Goal: Task Accomplishment & Management: Complete application form

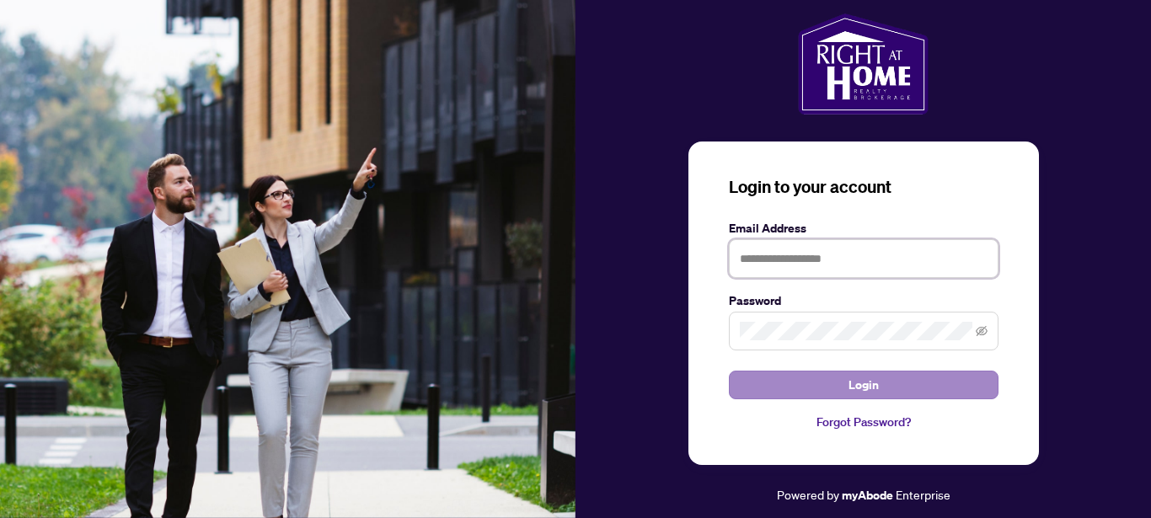
type input "**********"
click at [851, 381] on span "Login" at bounding box center [864, 385] width 30 height 27
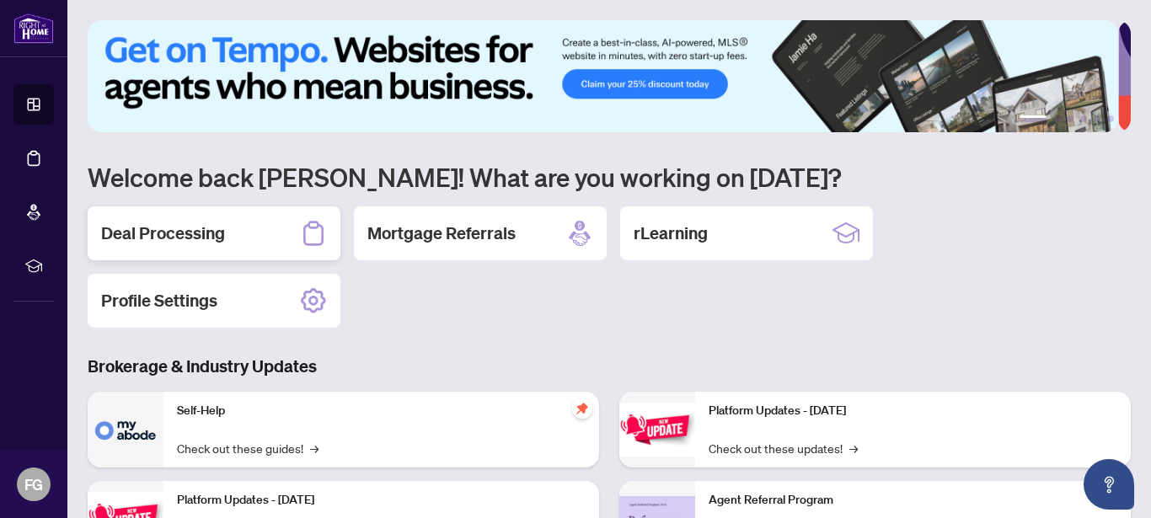
click at [175, 230] on h2 "Deal Processing" at bounding box center [163, 234] width 124 height 24
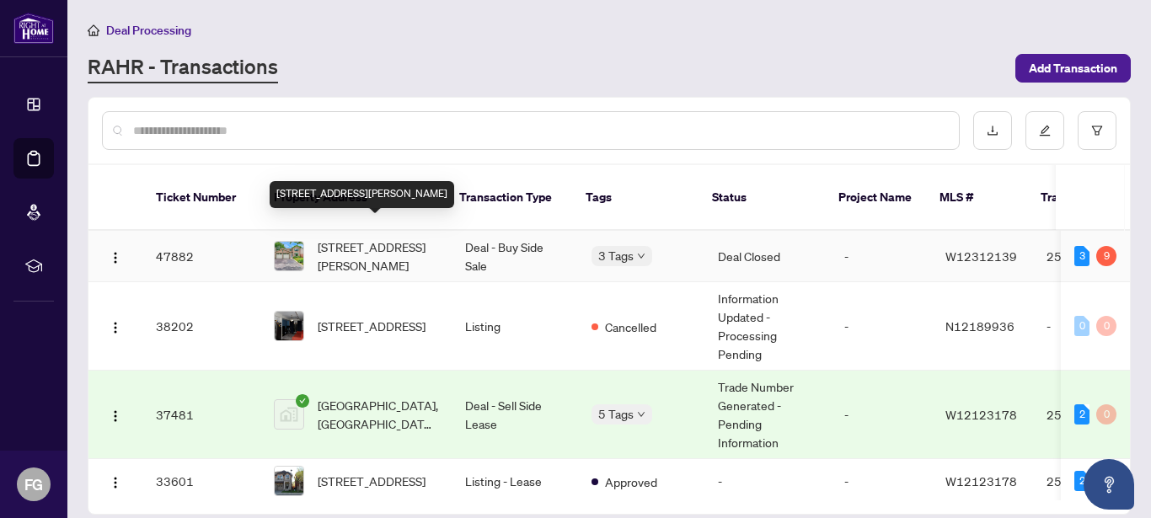
click at [370, 238] on span "[STREET_ADDRESS][PERSON_NAME]" at bounding box center [378, 256] width 120 height 37
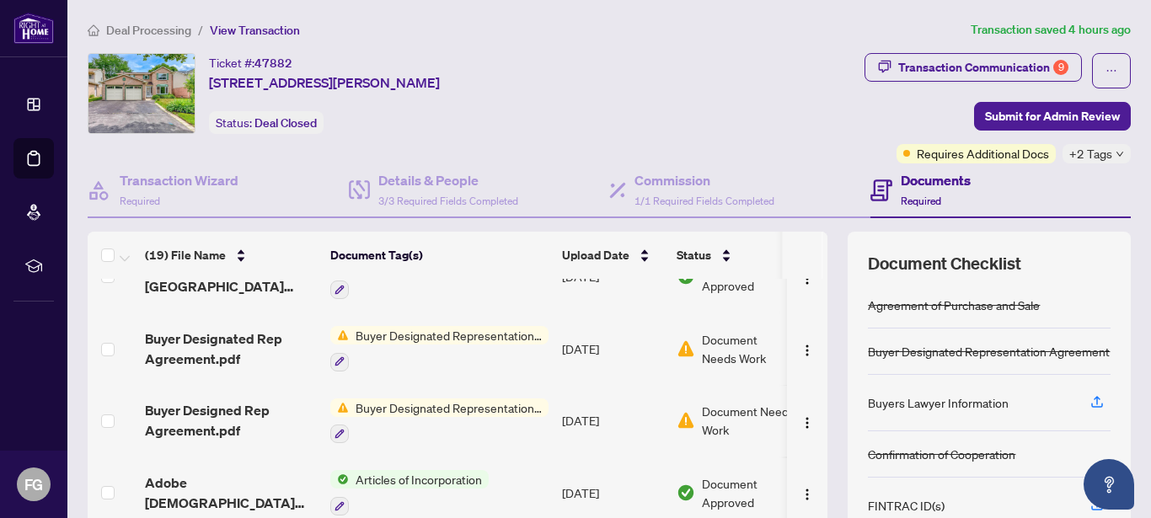
scroll to position [169, 0]
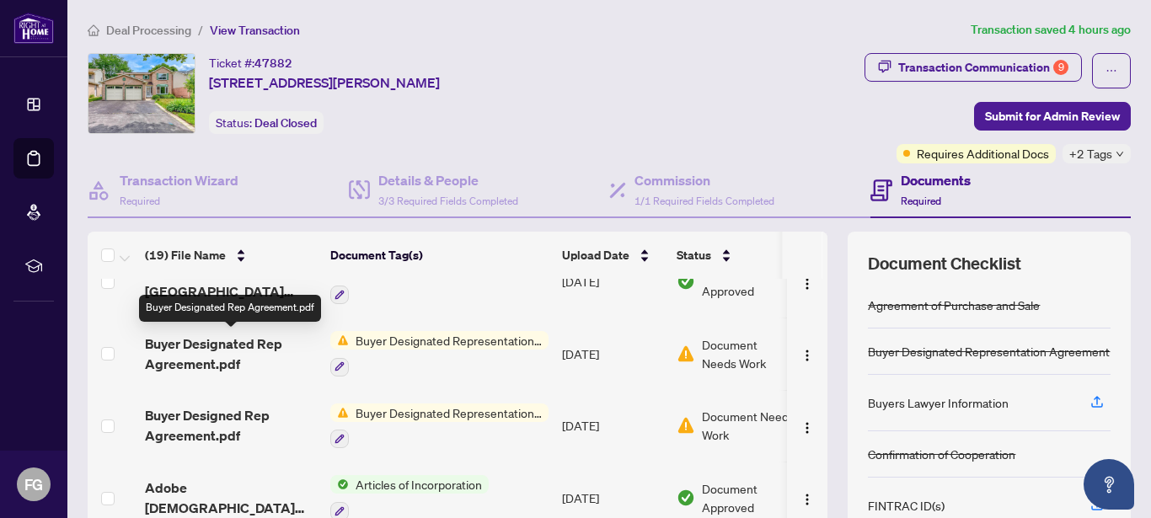
click at [206, 344] on span "Buyer Designated Rep Agreement.pdf" at bounding box center [231, 354] width 172 height 40
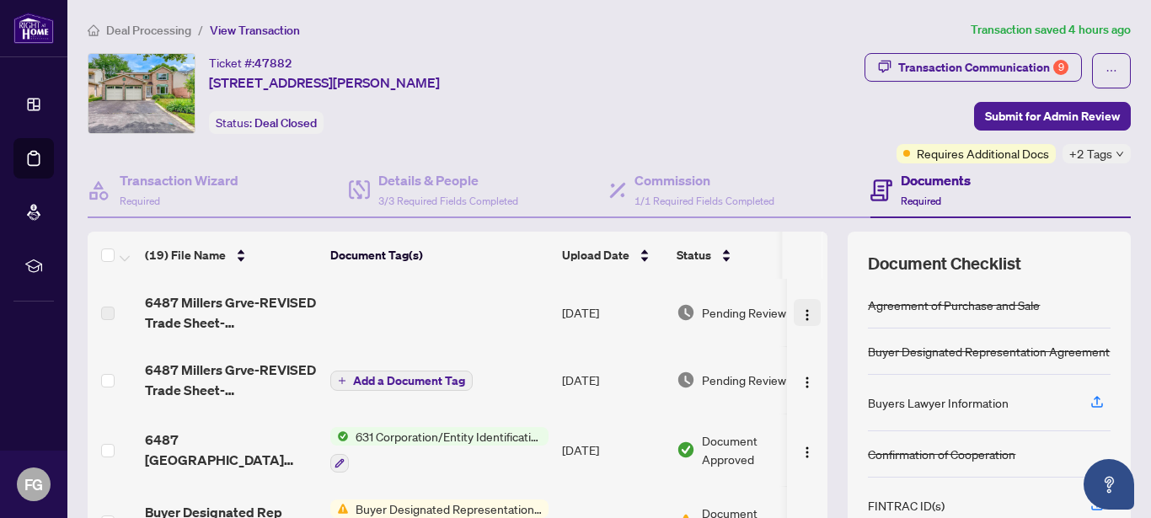
click at [801, 316] on img "button" at bounding box center [807, 314] width 13 height 13
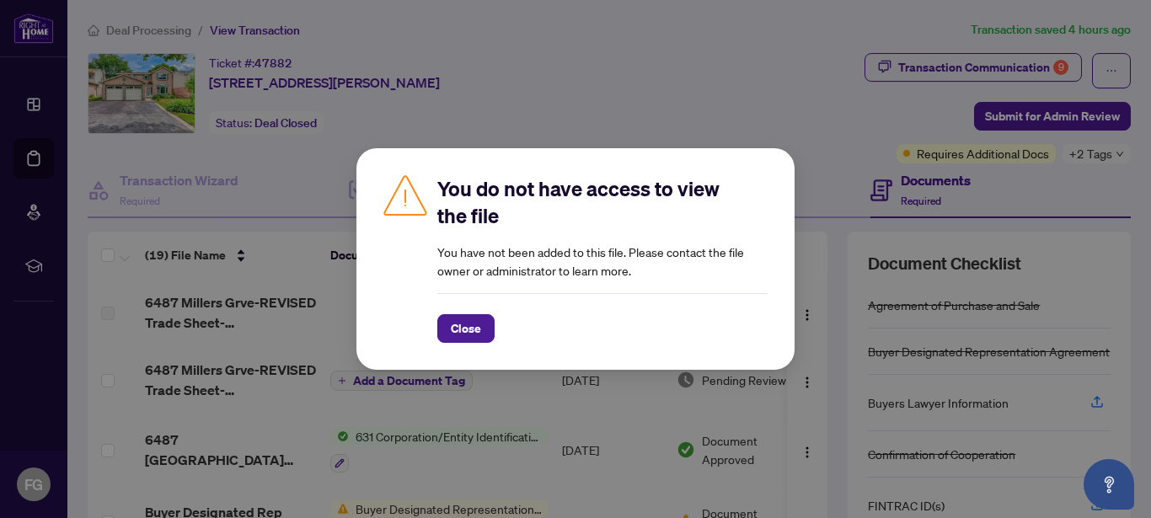
click at [683, 74] on div "You do not have access to view the file You have not been added to this file. P…" at bounding box center [575, 259] width 1151 height 518
click at [94, 275] on div "You do not have access to view the file You have not been added to this file. P…" at bounding box center [575, 259] width 1151 height 518
click at [780, 95] on div "You do not have access to view the file You have not been added to this file. P…" at bounding box center [575, 259] width 1151 height 518
click at [458, 325] on span "Close" at bounding box center [466, 328] width 30 height 27
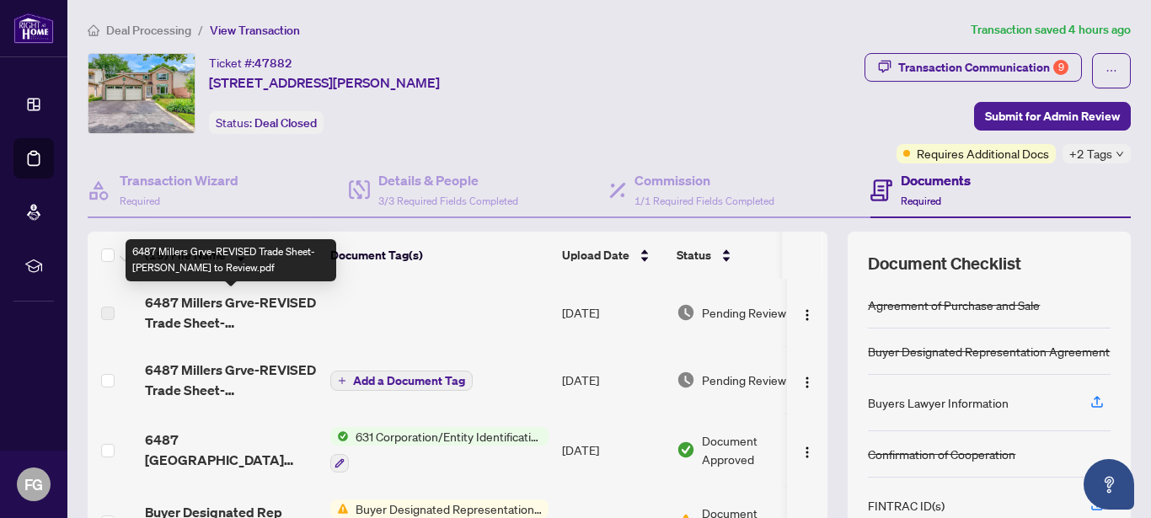
click at [210, 321] on span "6487 Millers Grve-REVISED Trade Sheet-[PERSON_NAME] to Review.pdf" at bounding box center [231, 312] width 172 height 40
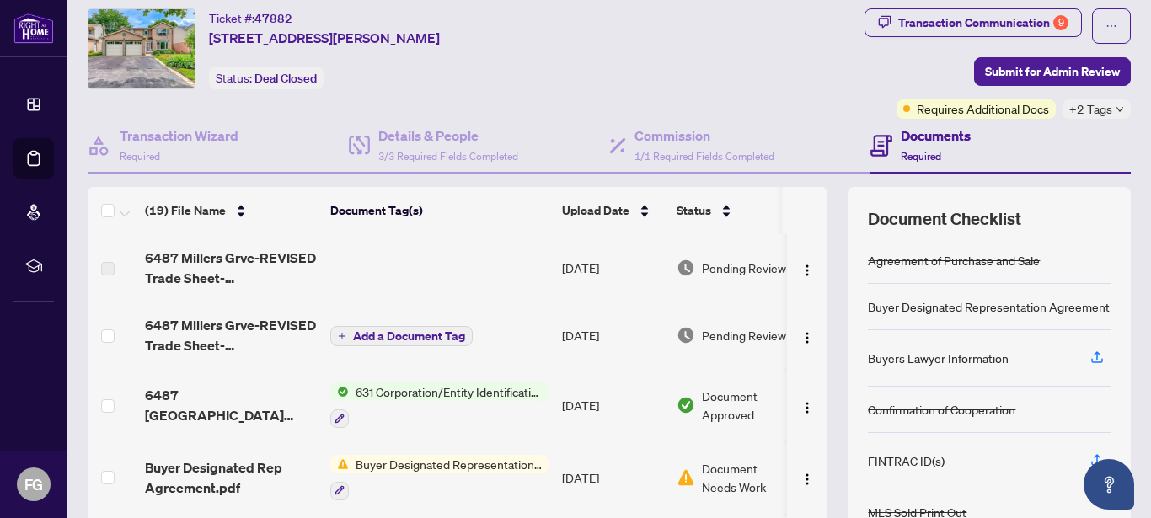
scroll to position [84, 0]
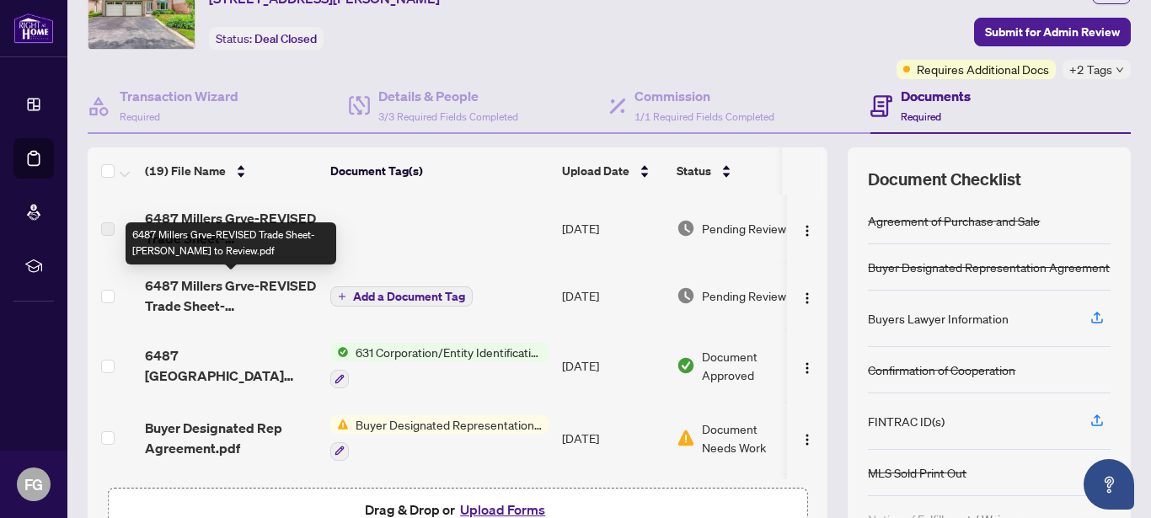
click at [248, 286] on span "6487 Millers Grve-REVISED Trade Sheet-[PERSON_NAME] to Review.pdf" at bounding box center [231, 296] width 172 height 40
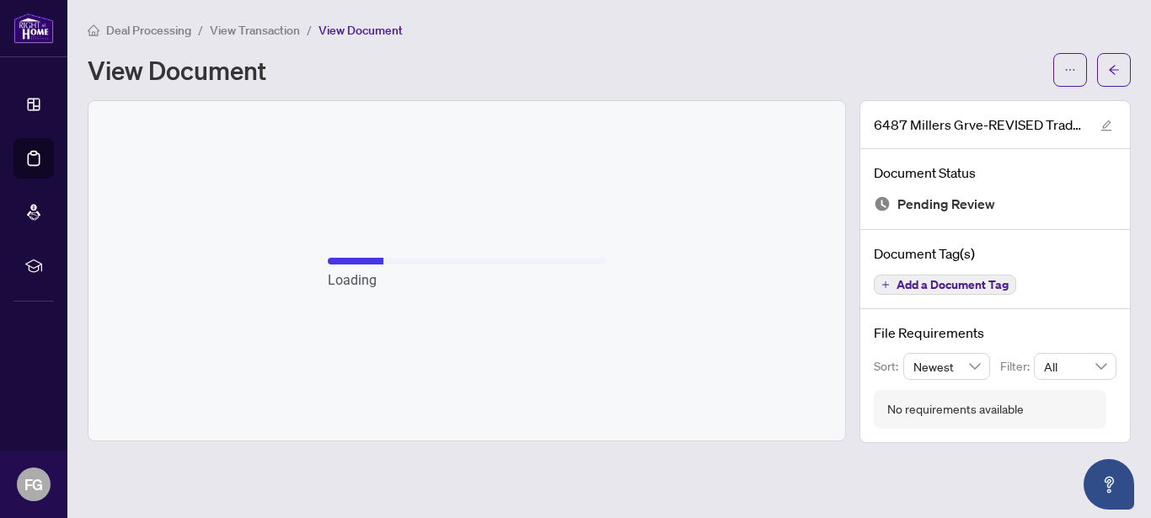
click at [244, 284] on div "Loading" at bounding box center [466, 271] width 757 height 340
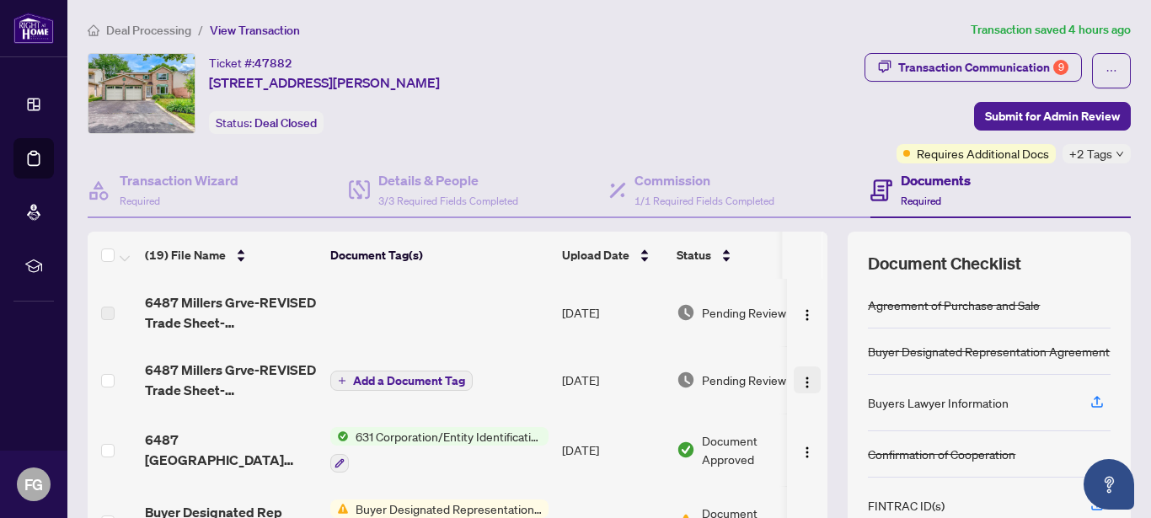
click at [801, 382] on img "button" at bounding box center [807, 382] width 13 height 13
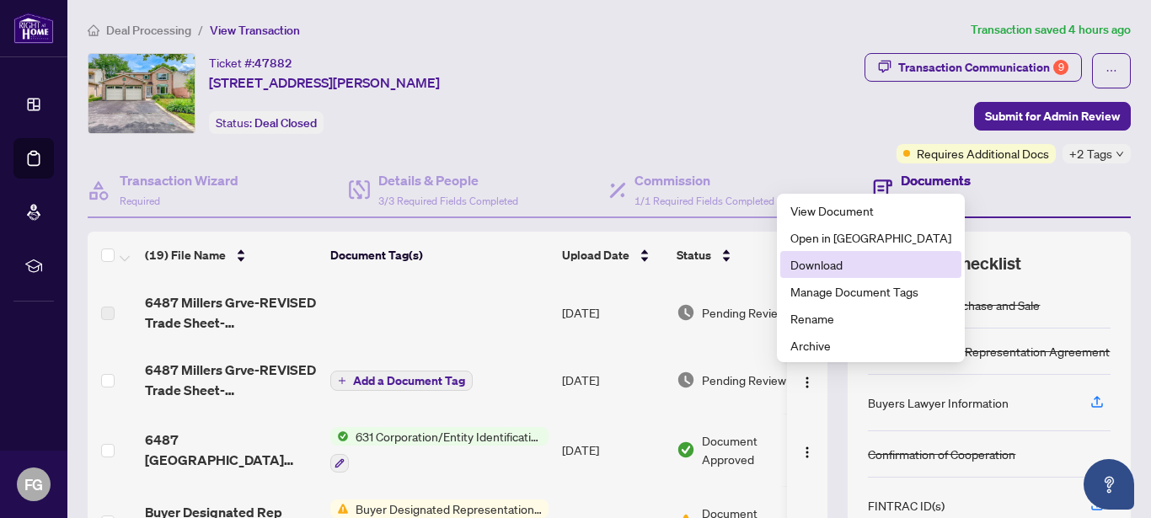
click at [813, 264] on span "Download" at bounding box center [870, 264] width 161 height 19
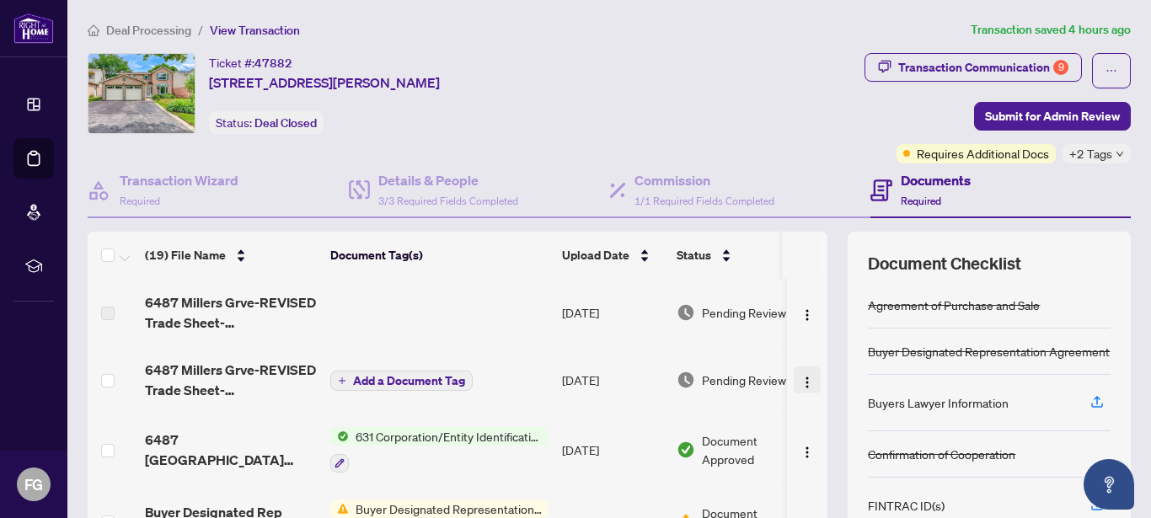
click at [801, 383] on img "button" at bounding box center [807, 382] width 13 height 13
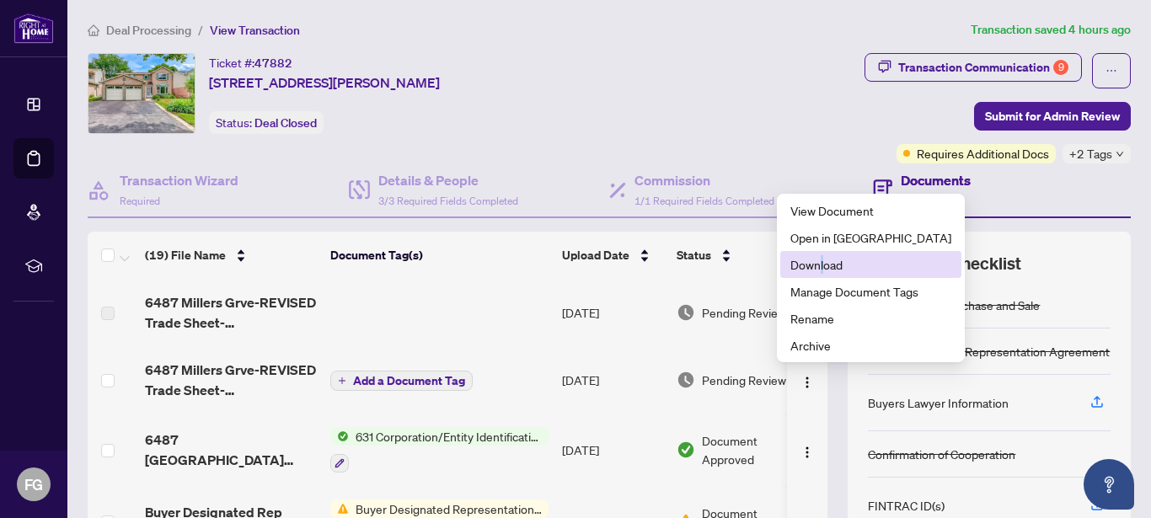
click at [822, 262] on span "Download" at bounding box center [870, 264] width 161 height 19
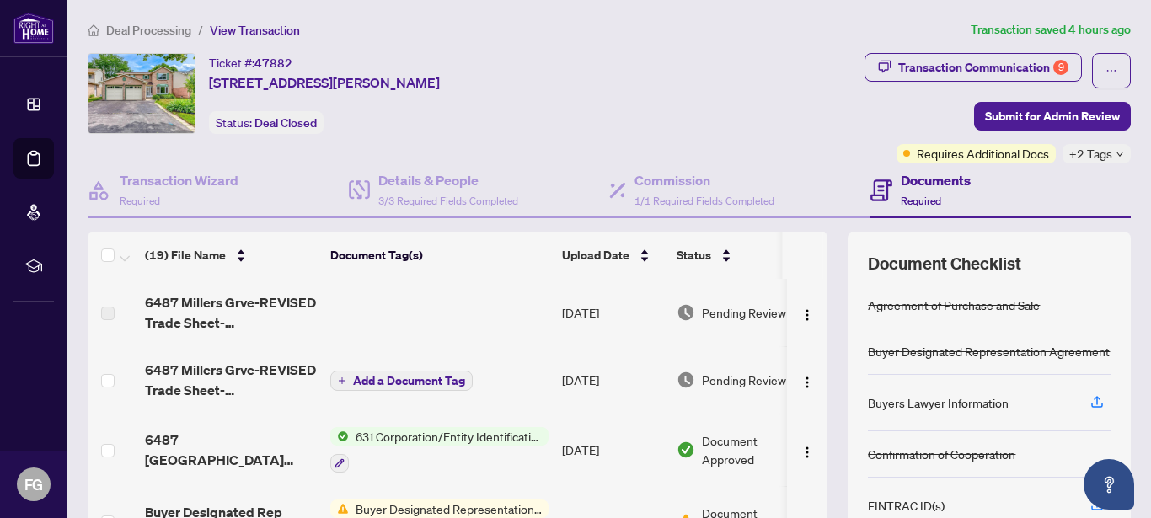
scroll to position [84, 0]
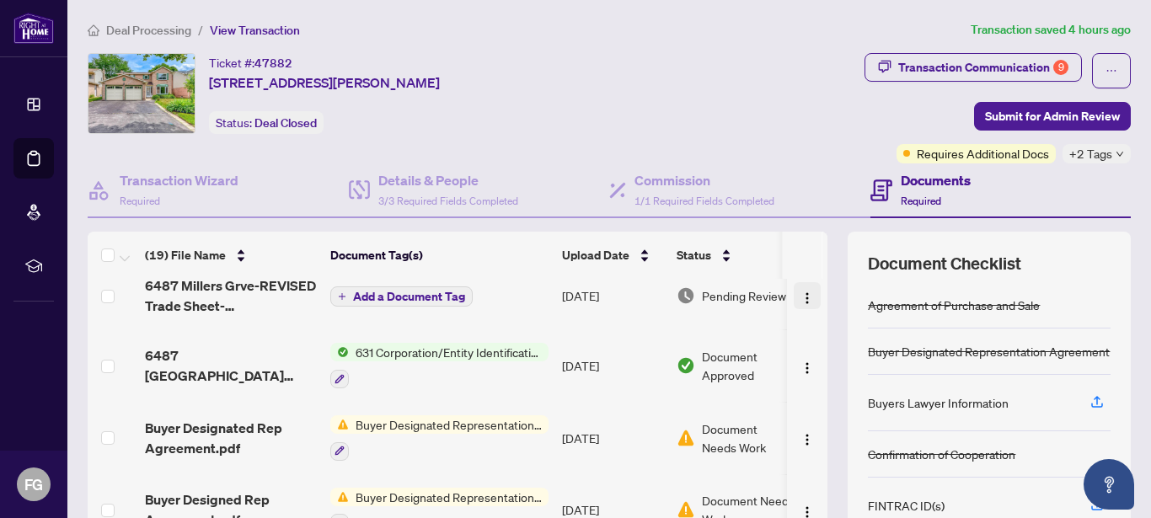
click at [801, 292] on img "button" at bounding box center [807, 298] width 13 height 13
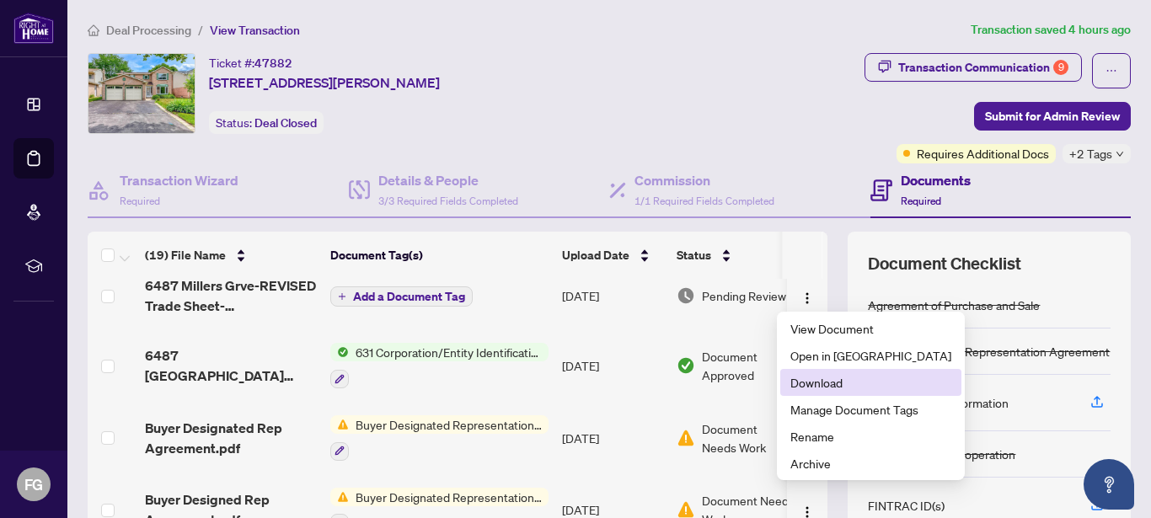
click at [801, 386] on span "Download" at bounding box center [870, 382] width 161 height 19
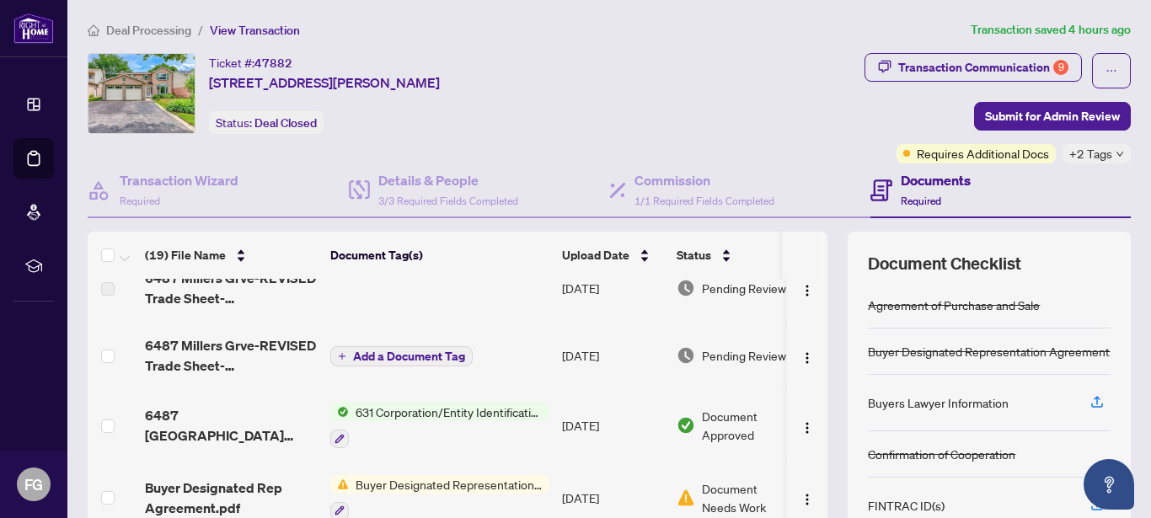
scroll to position [0, 0]
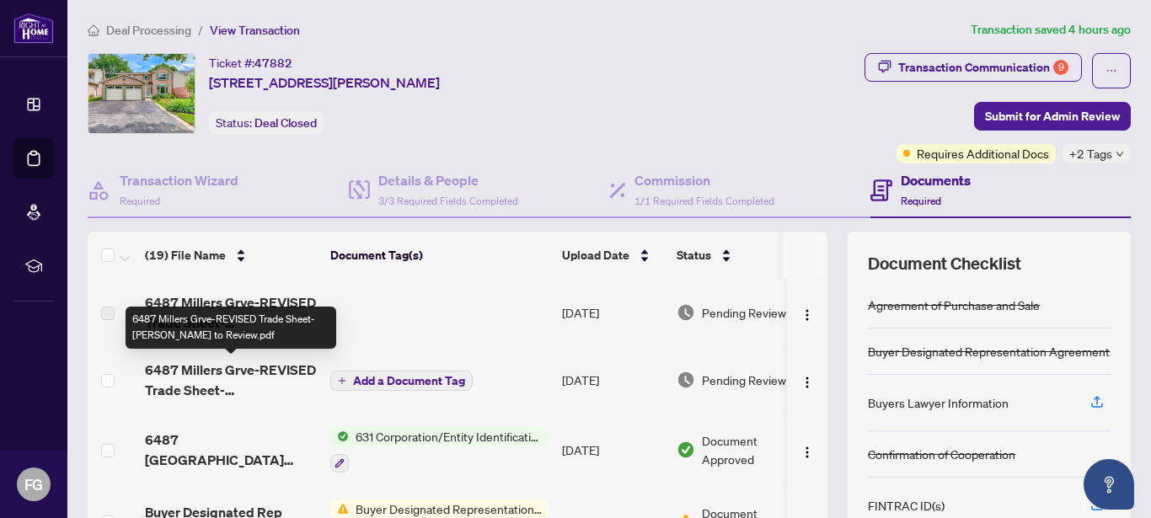
click at [249, 369] on span "6487 Millers Grve-REVISED Trade Sheet-[PERSON_NAME] to Review.pdf" at bounding box center [231, 380] width 172 height 40
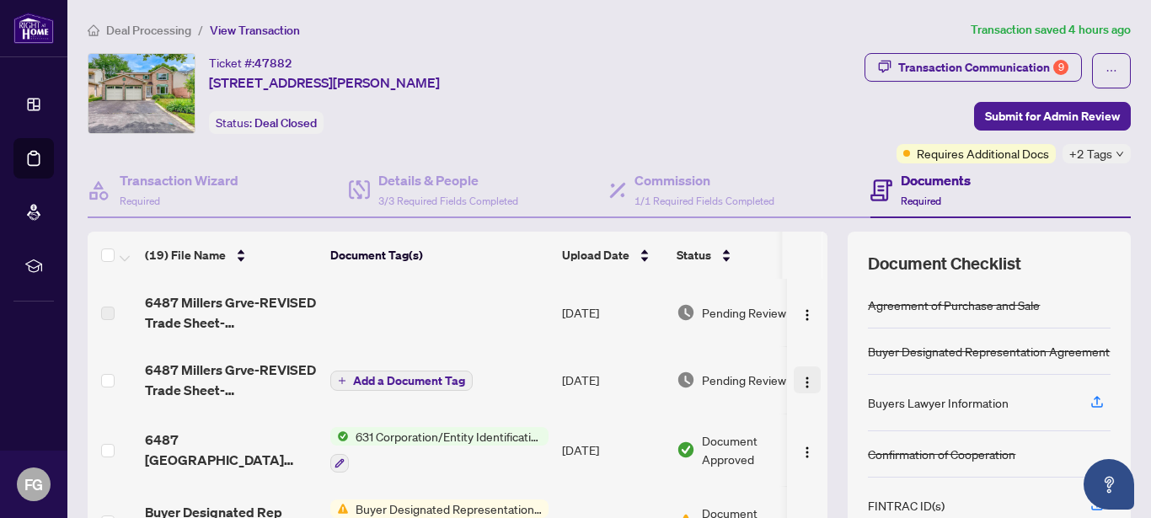
click at [801, 383] on img "button" at bounding box center [807, 382] width 13 height 13
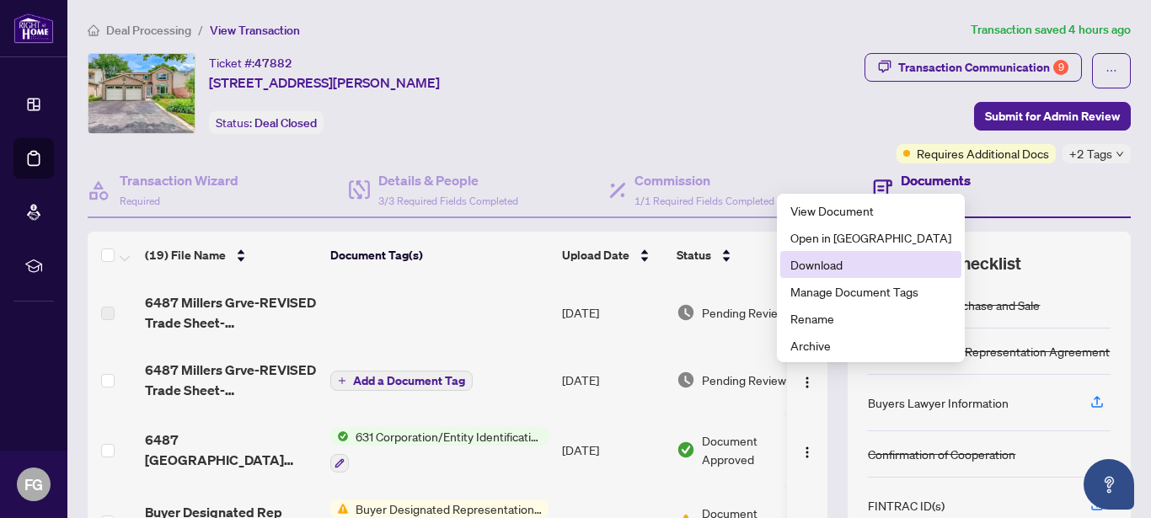
click at [824, 265] on span "Download" at bounding box center [870, 264] width 161 height 19
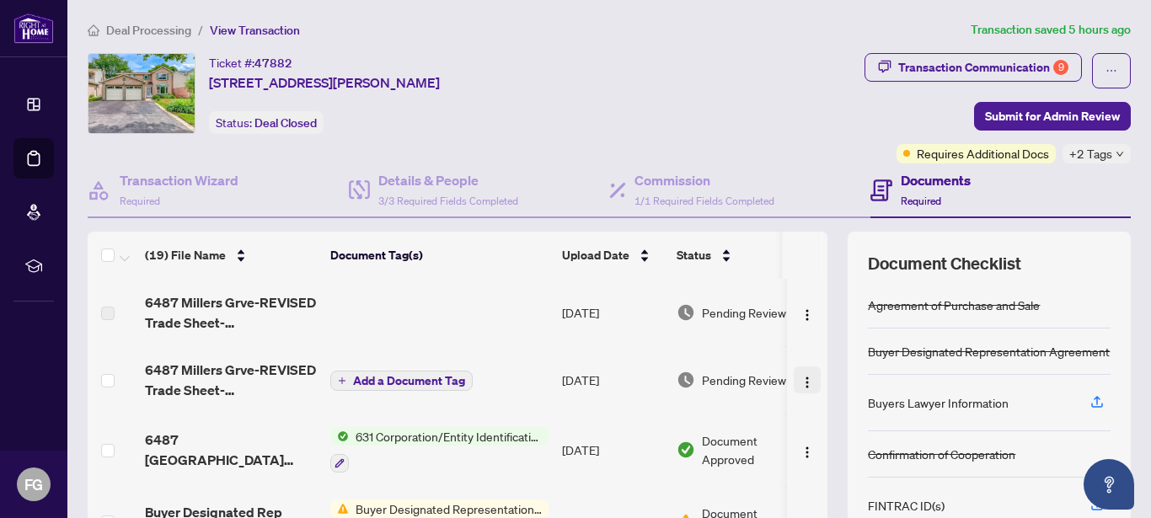
click at [801, 380] on img "button" at bounding box center [807, 382] width 13 height 13
click at [469, 305] on td at bounding box center [440, 312] width 232 height 67
click at [801, 314] on img "button" at bounding box center [807, 314] width 13 height 13
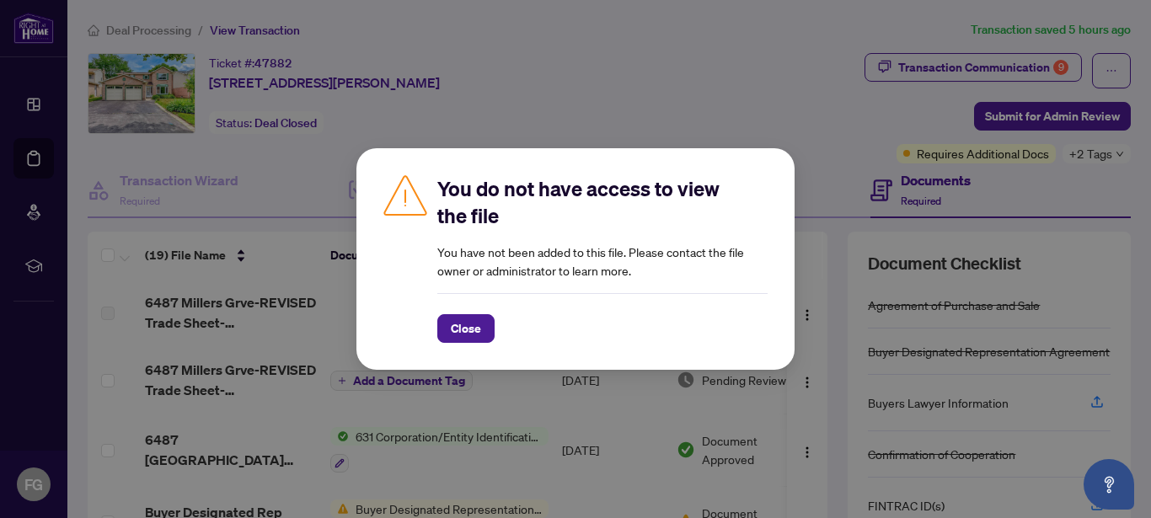
click at [680, 62] on div "You do not have access to view the file You have not been added to this file. P…" at bounding box center [575, 259] width 1151 height 518
click at [476, 316] on span "Close" at bounding box center [466, 328] width 30 height 27
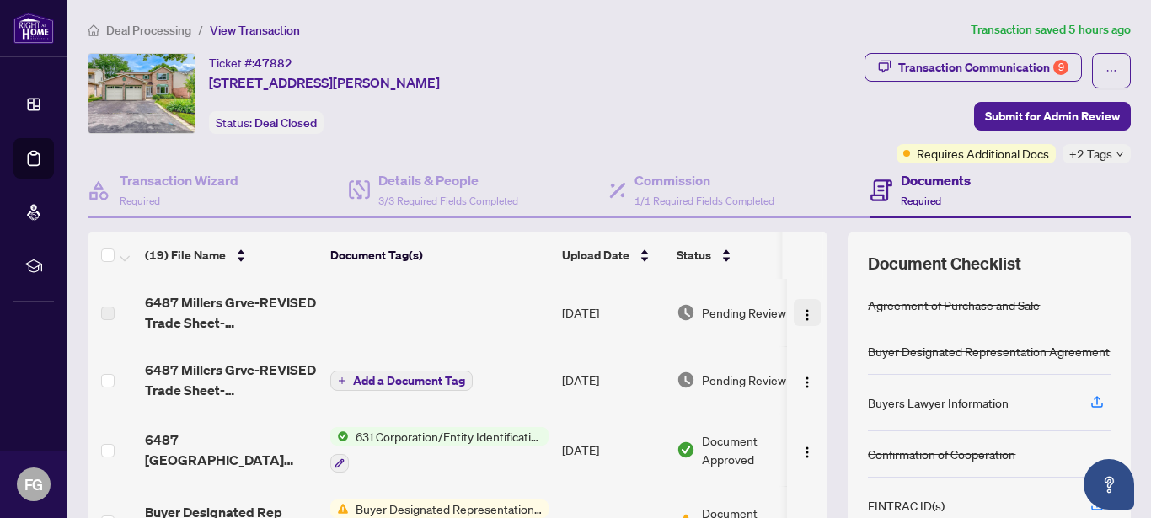
click at [801, 313] on img "button" at bounding box center [807, 314] width 13 height 13
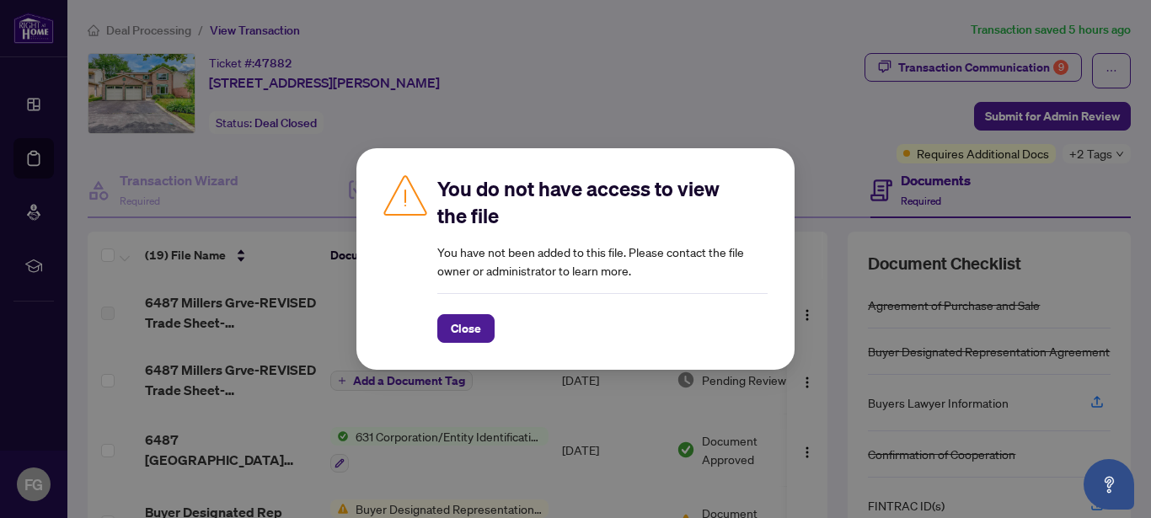
click at [698, 88] on div "You do not have access to view the file You have not been added to this file. P…" at bounding box center [575, 259] width 1151 height 518
click at [473, 335] on span "Close" at bounding box center [466, 328] width 30 height 27
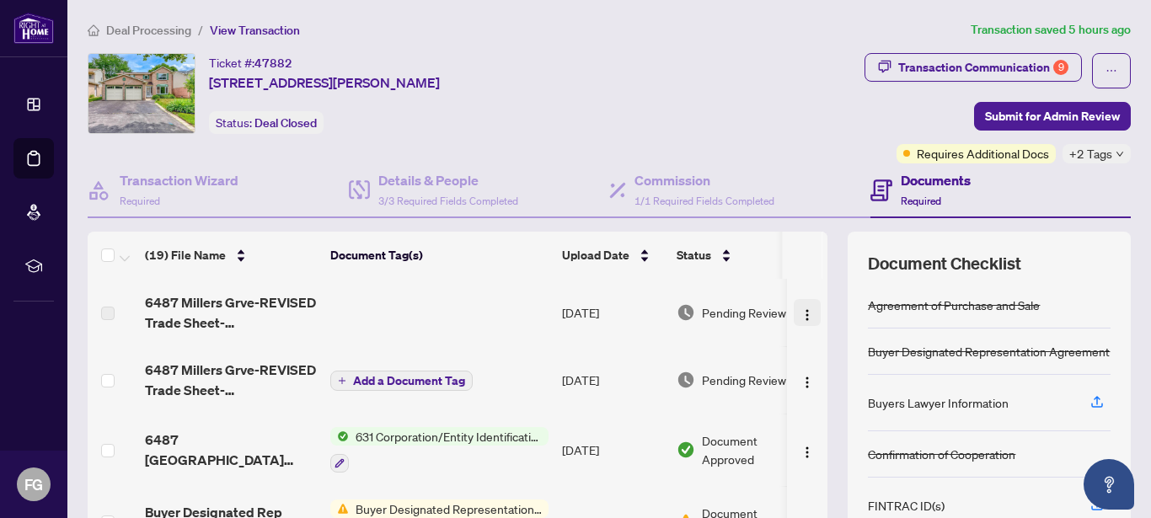
click at [803, 313] on button "button" at bounding box center [807, 312] width 27 height 27
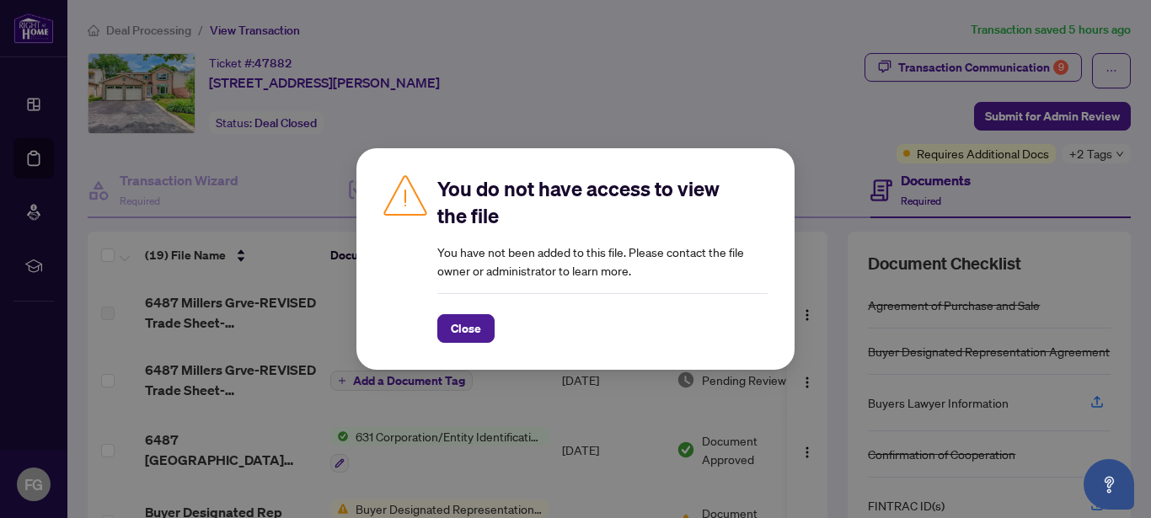
click at [708, 100] on div "You do not have access to view the file You have not been added to this file. P…" at bounding box center [575, 259] width 1151 height 518
click at [728, 53] on div "You do not have access to view the file You have not been added to this file. P…" at bounding box center [575, 259] width 1151 height 518
click at [474, 324] on span "Close" at bounding box center [466, 328] width 30 height 27
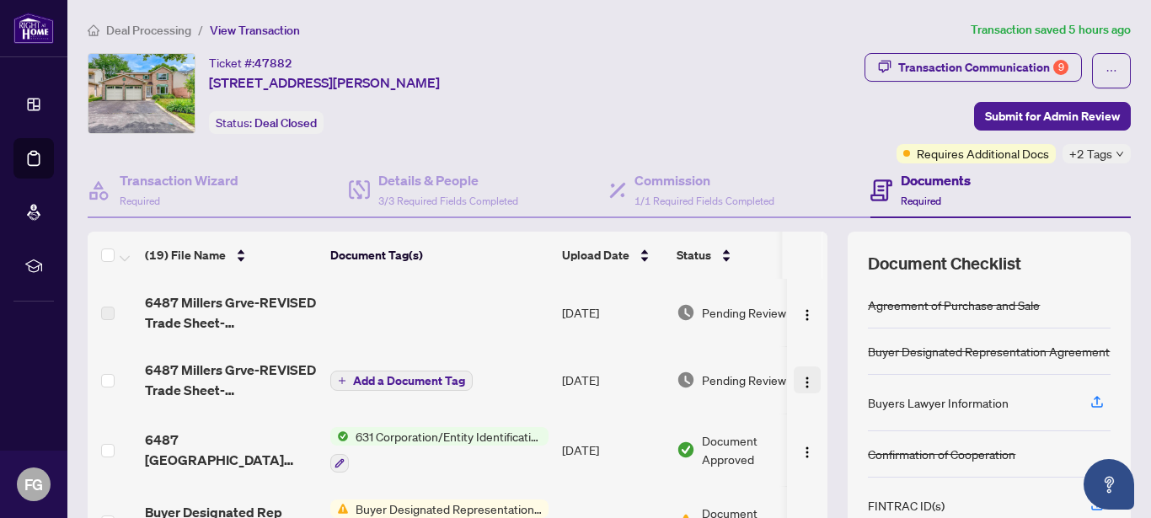
click at [801, 383] on img "button" at bounding box center [807, 382] width 13 height 13
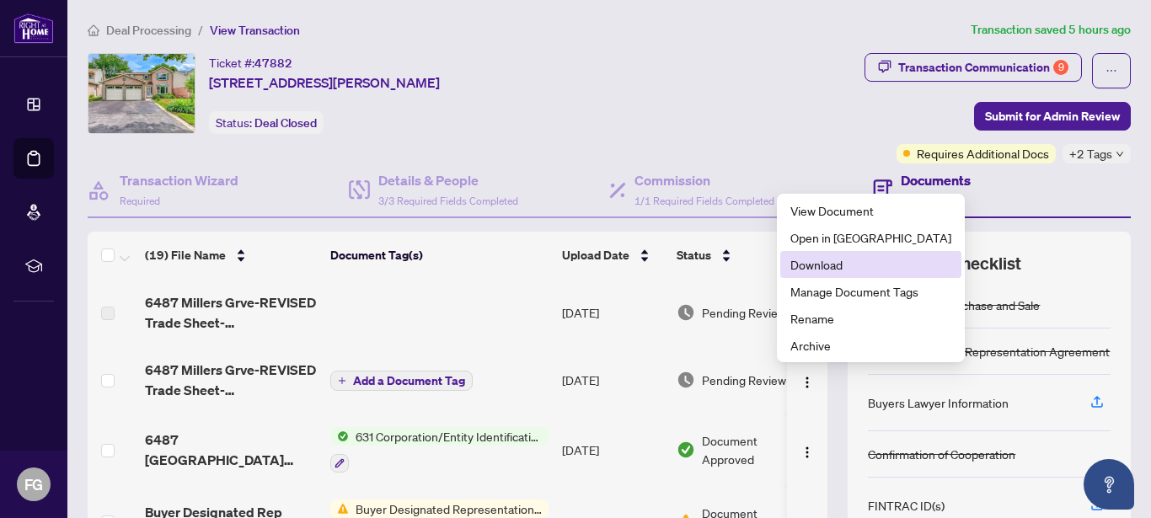
click at [822, 269] on span "Download" at bounding box center [870, 264] width 161 height 19
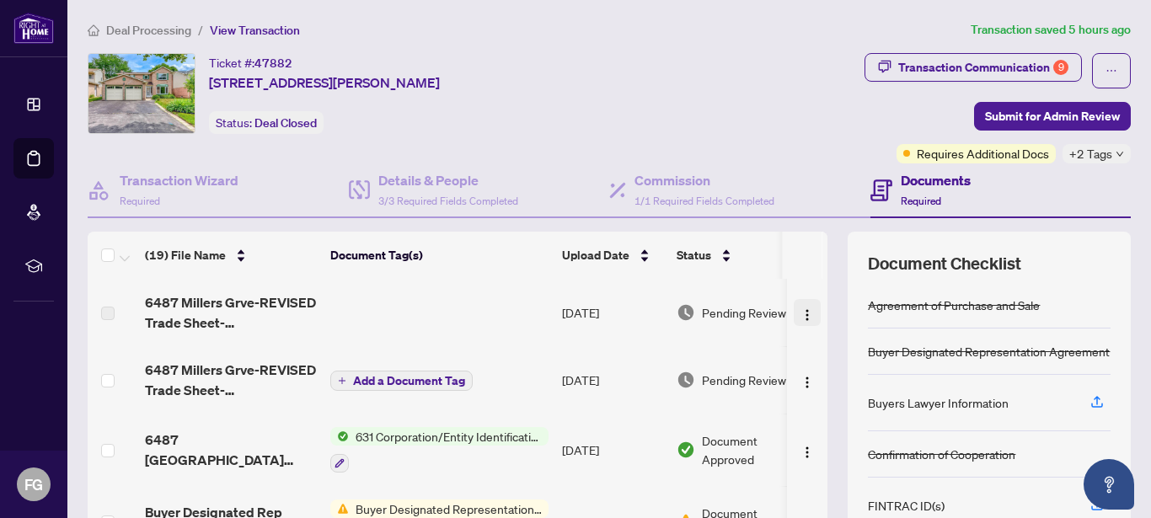
click at [801, 313] on img "button" at bounding box center [807, 314] width 13 height 13
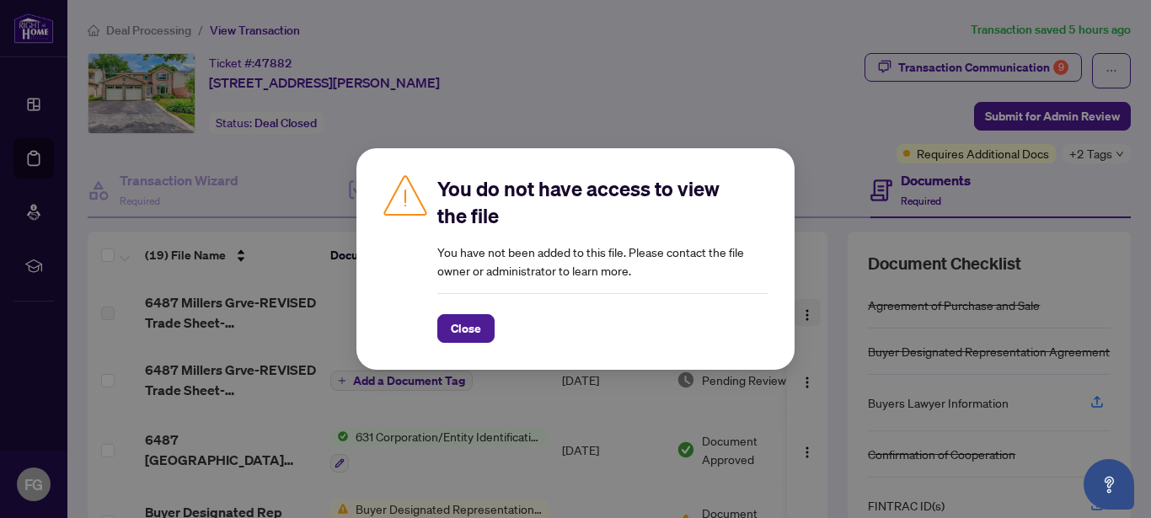
click at [789, 313] on div "You do not have access to view the file You have not been added to this file. P…" at bounding box center [575, 259] width 438 height 222
click at [723, 91] on div "You do not have access to view the file You have not been added to this file. P…" at bounding box center [575, 259] width 1151 height 518
click at [474, 331] on span "Close" at bounding box center [466, 328] width 30 height 27
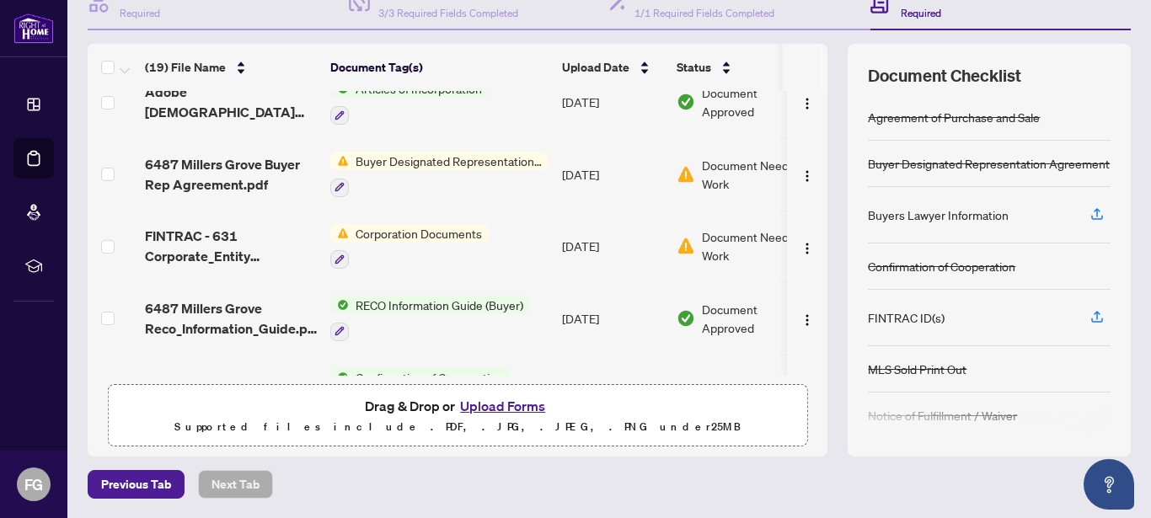
scroll to position [674, 0]
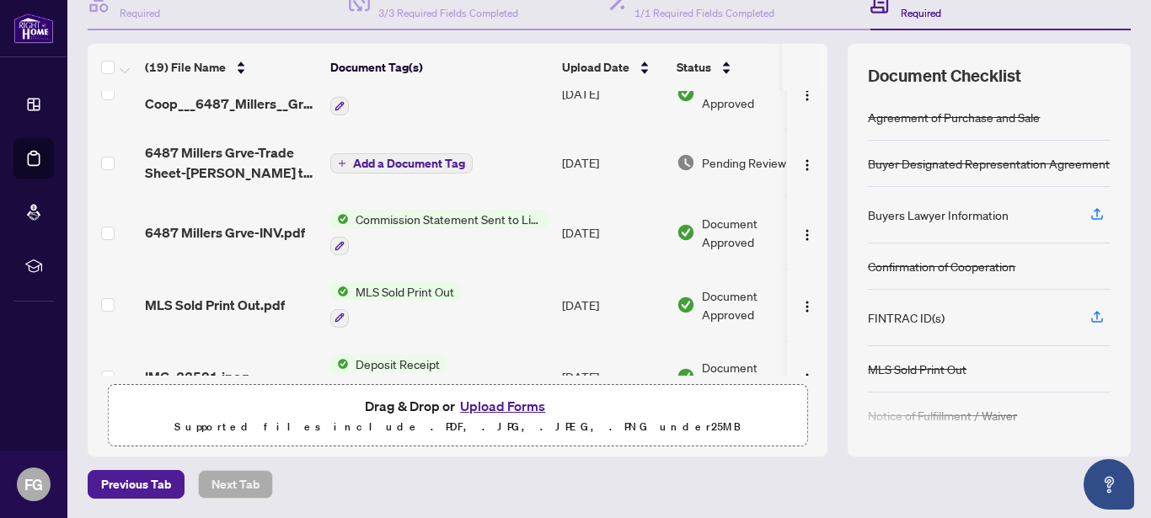
click at [479, 405] on button "Upload Forms" at bounding box center [502, 406] width 95 height 22
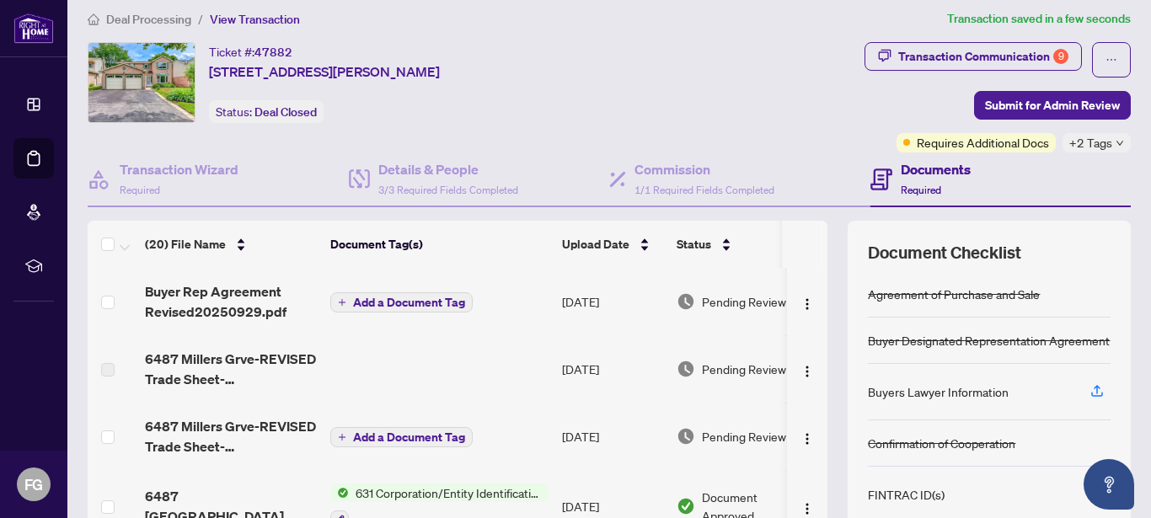
scroll to position [0, 0]
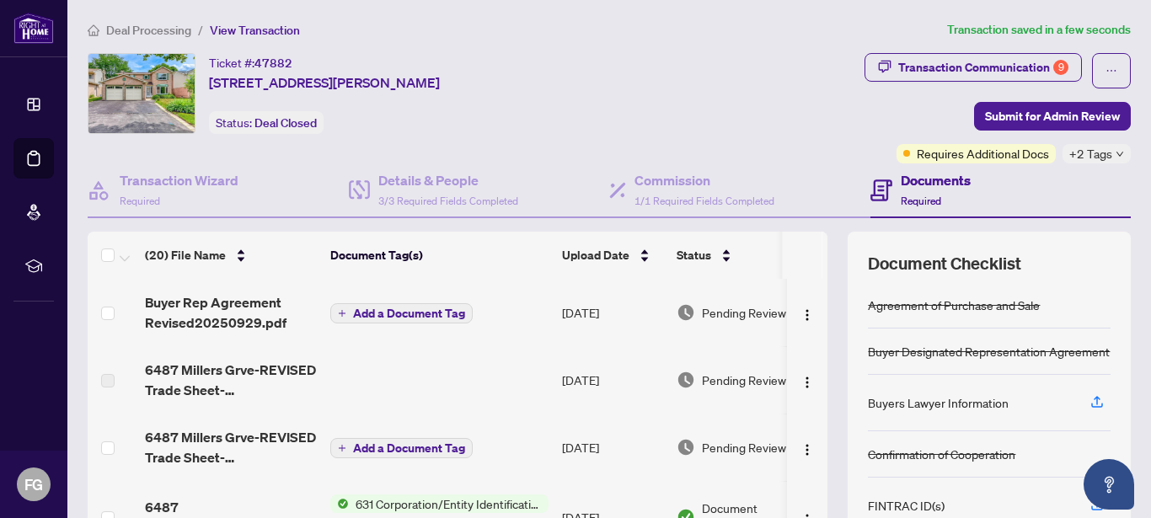
click at [362, 314] on span "Add a Document Tag" at bounding box center [409, 314] width 112 height 12
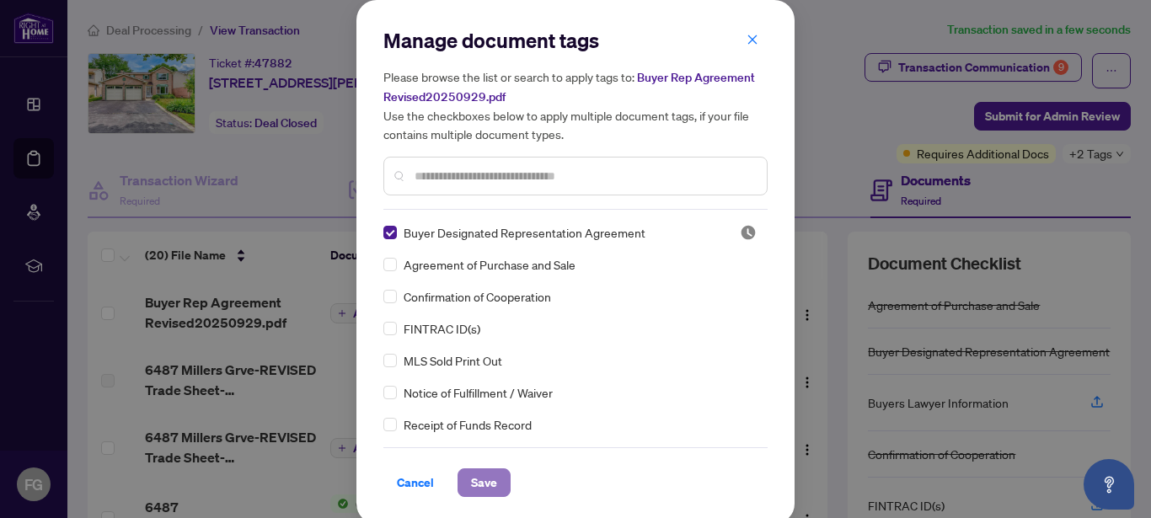
click at [476, 478] on span "Save" at bounding box center [484, 482] width 26 height 27
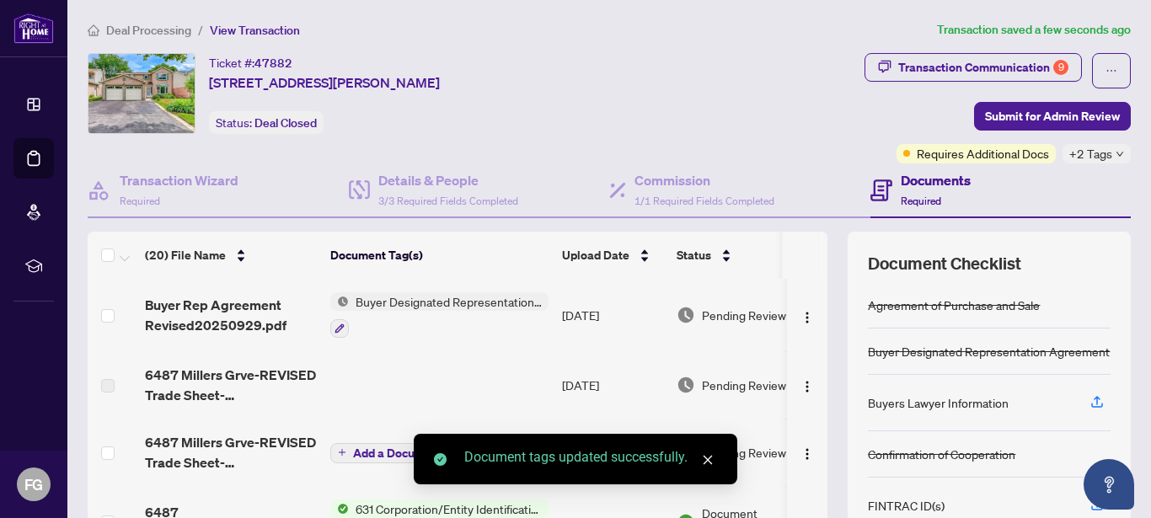
click at [708, 462] on icon "close" at bounding box center [708, 460] width 12 height 12
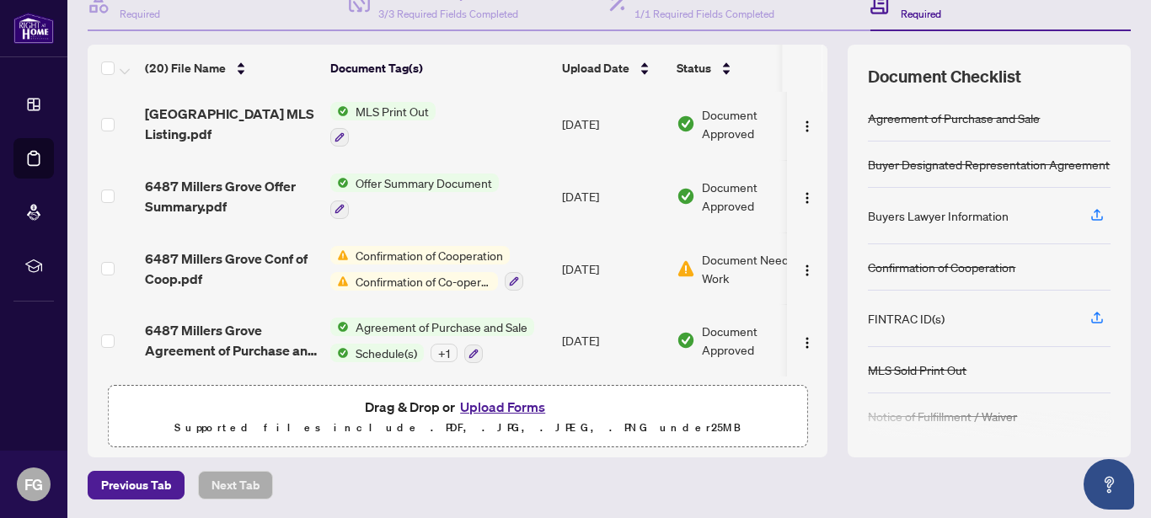
scroll to position [188, 0]
click at [475, 407] on button "Upload Forms" at bounding box center [502, 406] width 95 height 22
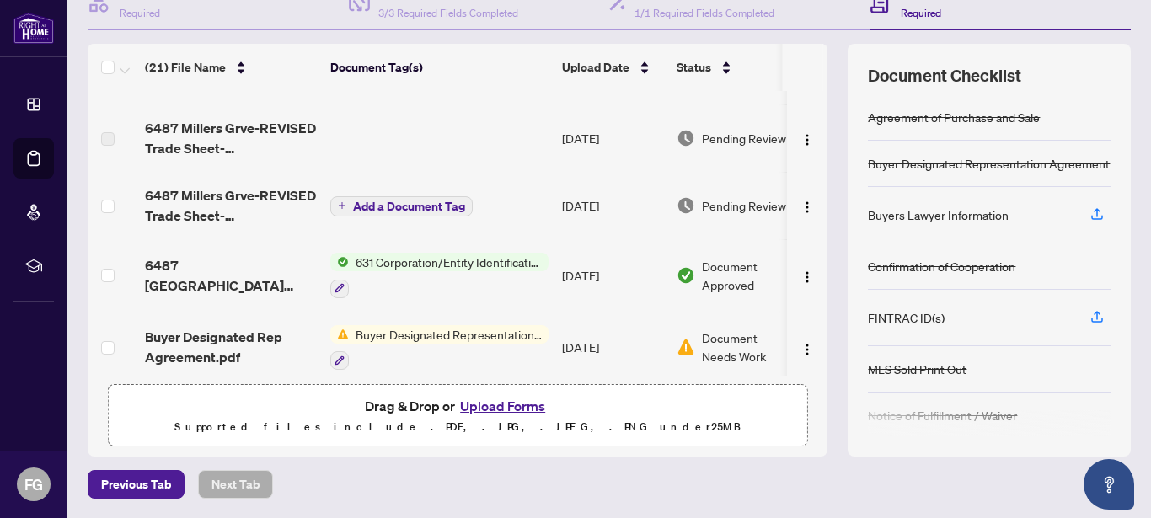
scroll to position [0, 0]
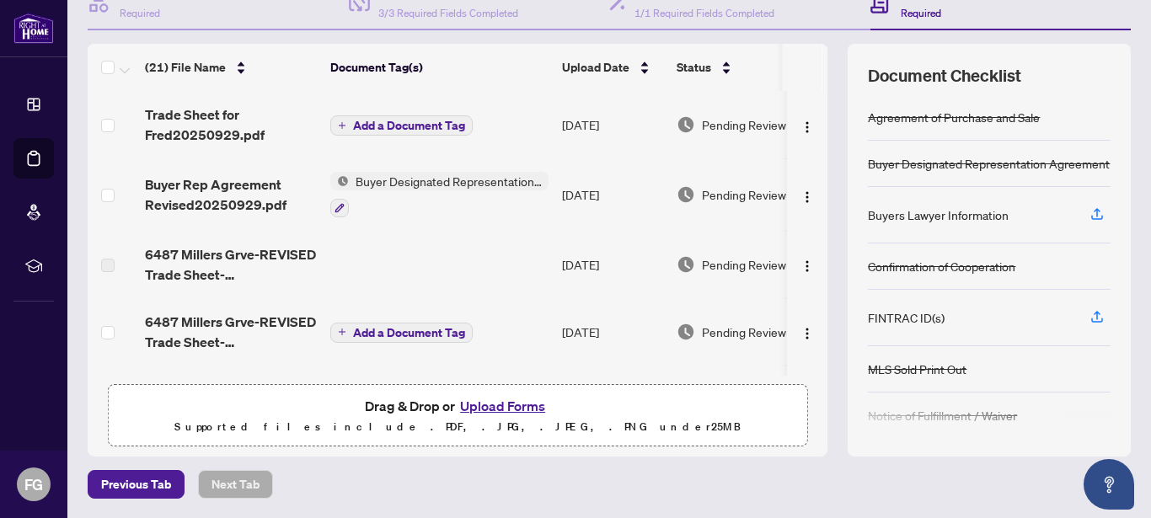
click at [383, 126] on span "Add a Document Tag" at bounding box center [409, 126] width 112 height 12
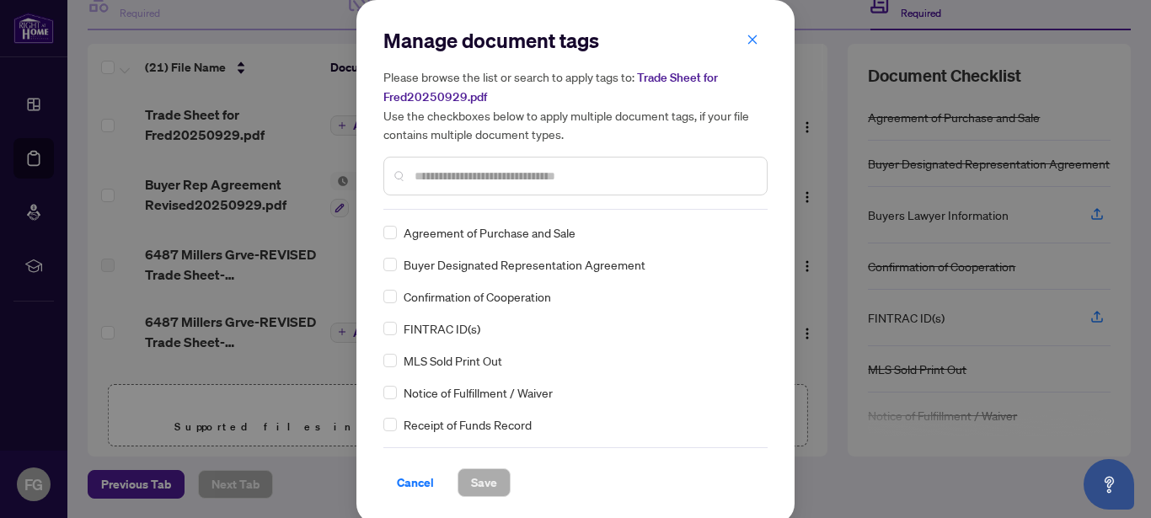
drag, startPoint x: 413, startPoint y: 165, endPoint x: 415, endPoint y: 176, distance: 11.1
click at [415, 176] on input "text" at bounding box center [584, 176] width 339 height 19
click at [532, 196] on div "Manage document tags Please browse the list or search to apply tags to: Trade S…" at bounding box center [575, 118] width 384 height 183
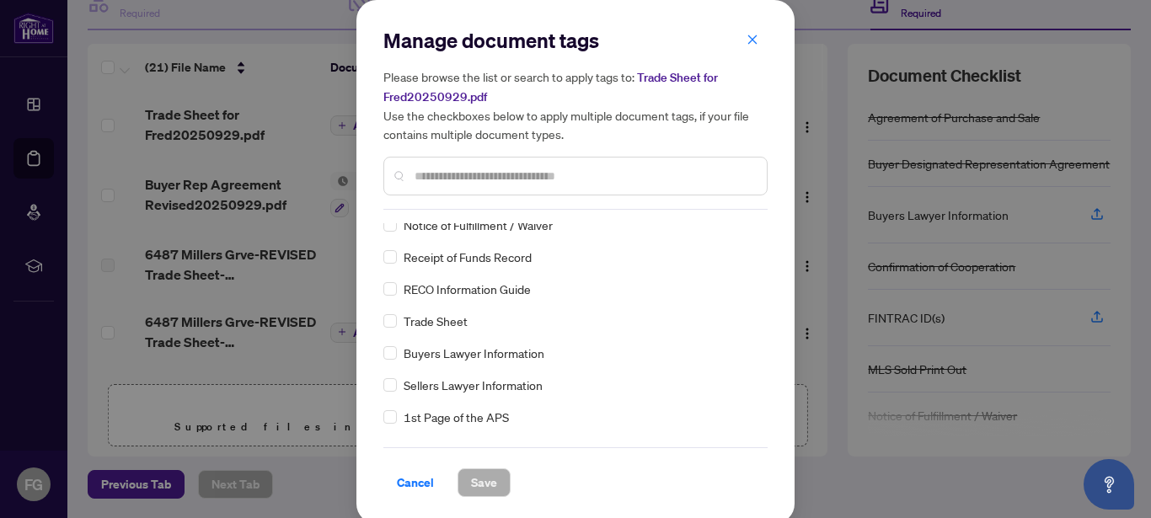
scroll to position [169, 0]
click at [440, 322] on span "Trade Sheet" at bounding box center [436, 320] width 64 height 19
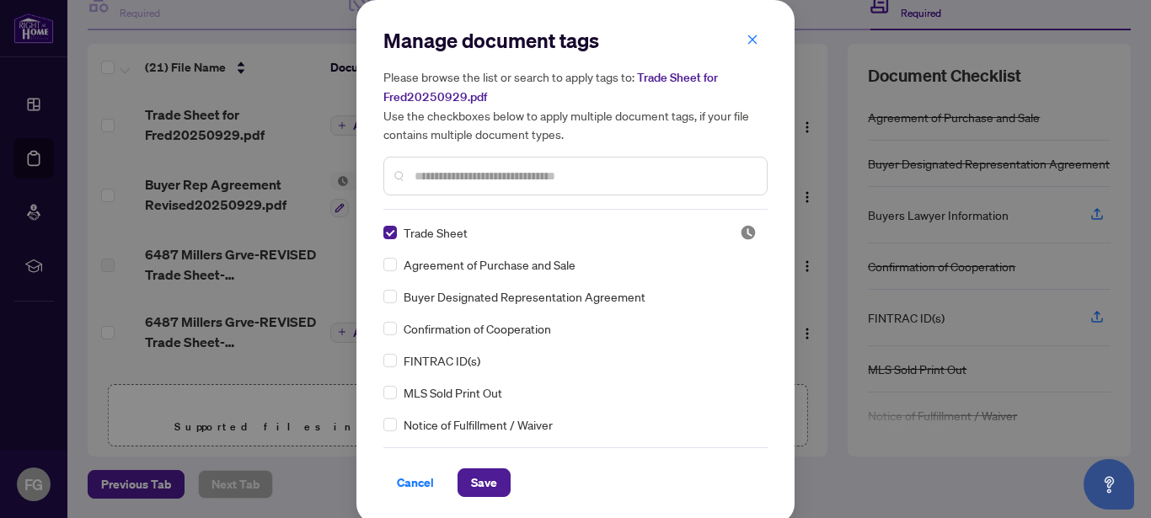
click at [483, 228] on div "Trade Sheet" at bounding box center [551, 232] width 336 height 19
click at [478, 480] on span "Save" at bounding box center [484, 482] width 26 height 27
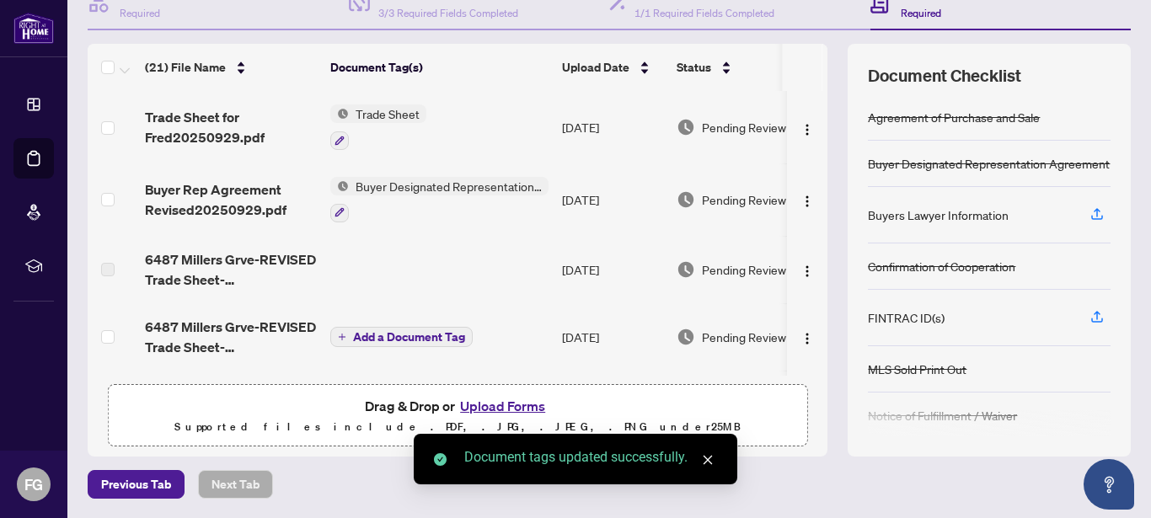
click at [707, 459] on icon "close" at bounding box center [708, 460] width 12 height 12
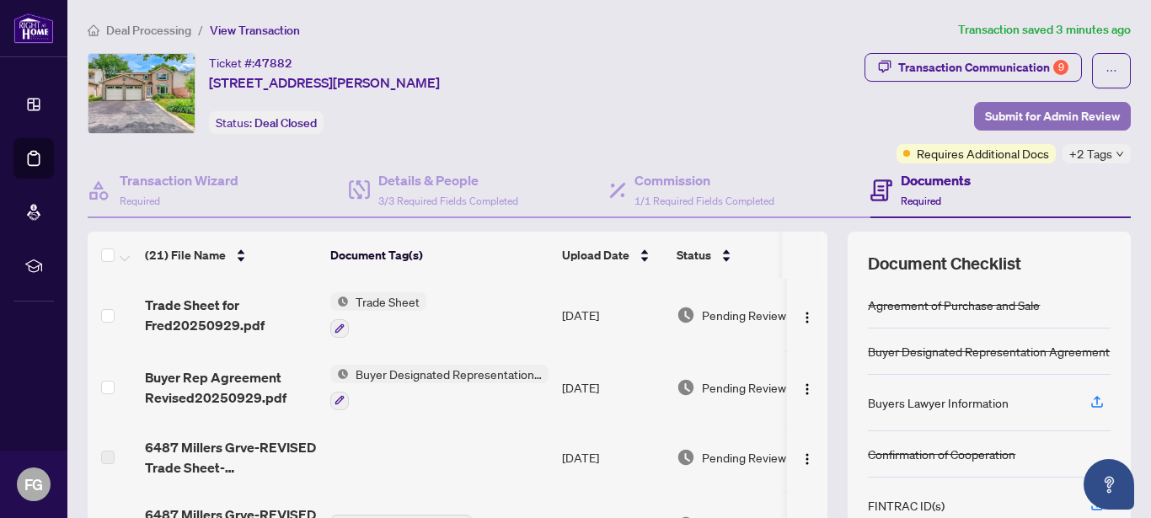
click at [1038, 118] on span "Submit for Admin Review" at bounding box center [1052, 116] width 135 height 27
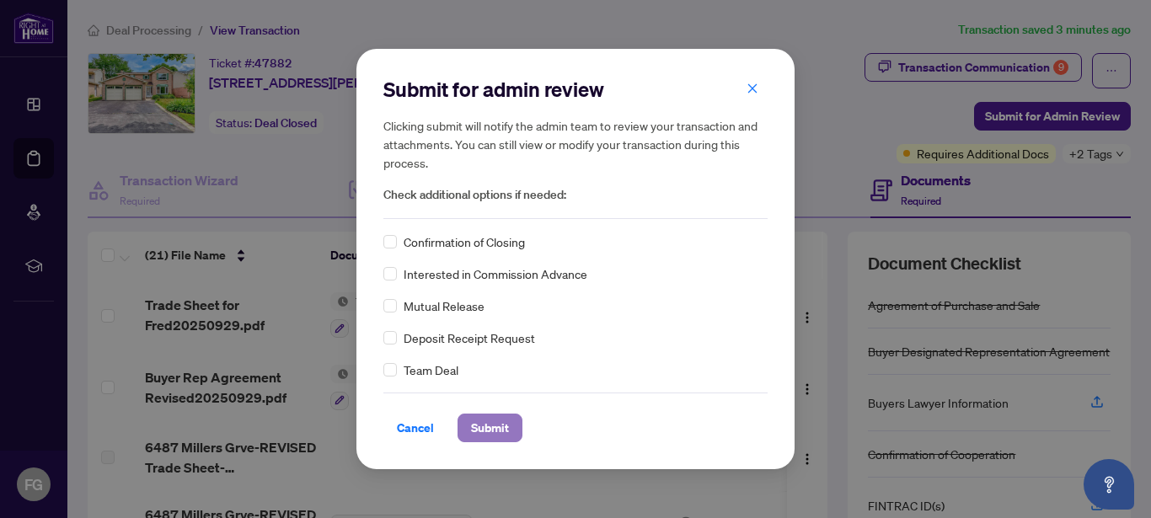
click at [493, 429] on span "Submit" at bounding box center [490, 428] width 38 height 27
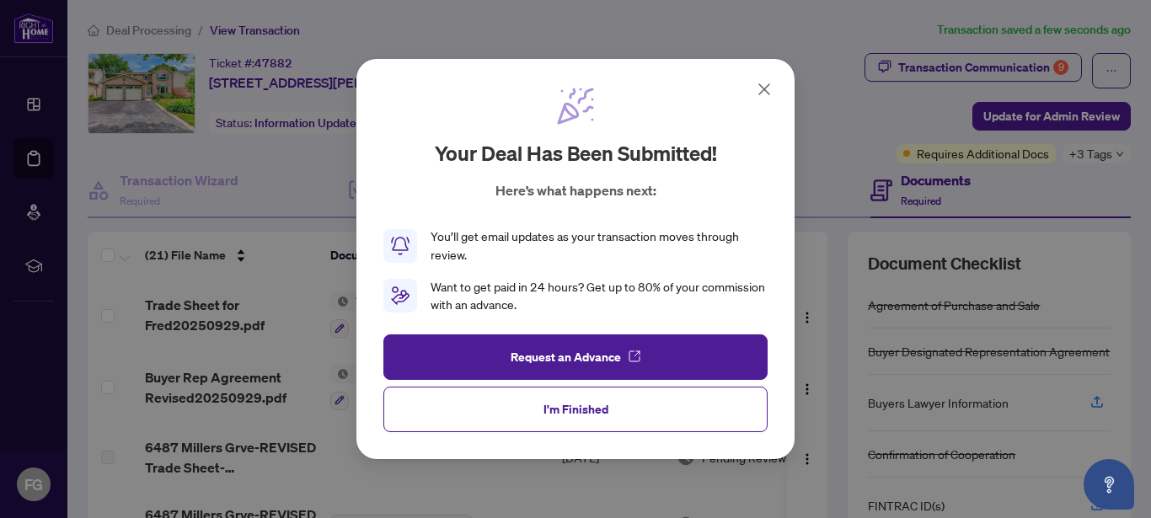
click at [768, 90] on icon at bounding box center [764, 89] width 20 height 20
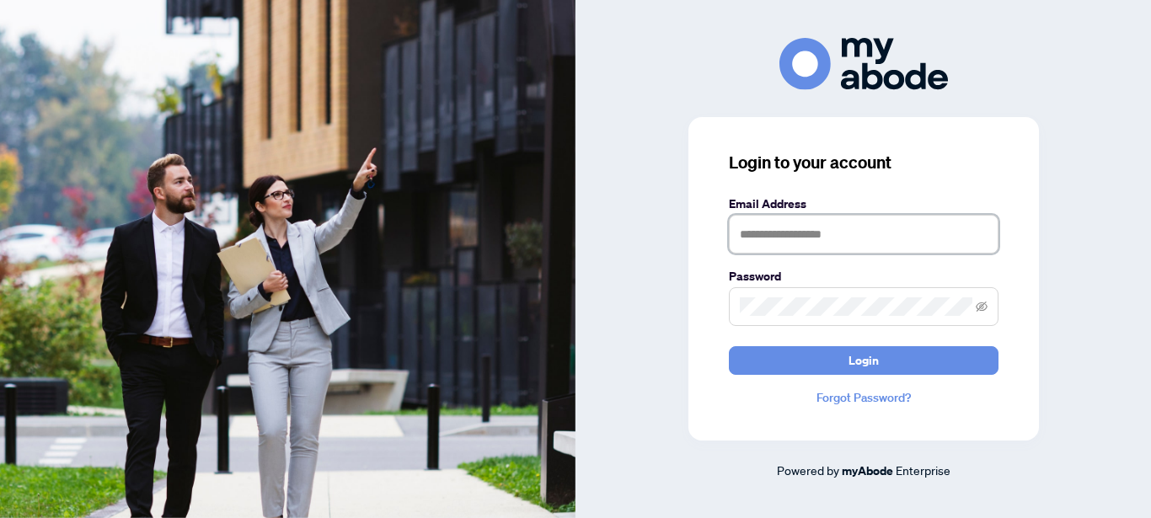
type input "**********"
click at [871, 240] on input "**********" at bounding box center [864, 234] width 270 height 39
click at [1096, 203] on div "**********" at bounding box center [864, 259] width 576 height 442
